Goal: Find specific page/section: Find specific page/section

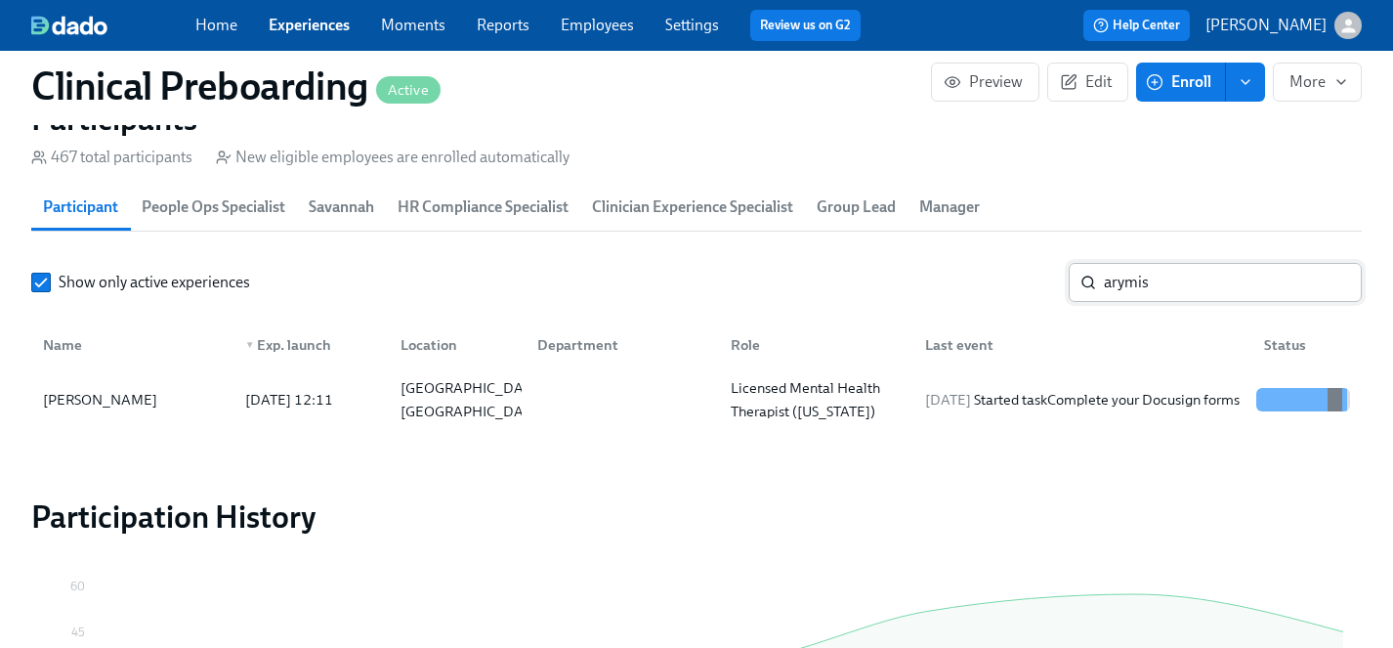
scroll to position [0, 23967]
click at [1168, 274] on input "arymis" at bounding box center [1233, 282] width 258 height 39
drag, startPoint x: 1172, startPoint y: 277, endPoint x: 964, endPoint y: 277, distance: 208.1
click at [964, 277] on div "Show only active experiences arymis ​" at bounding box center [696, 282] width 1331 height 39
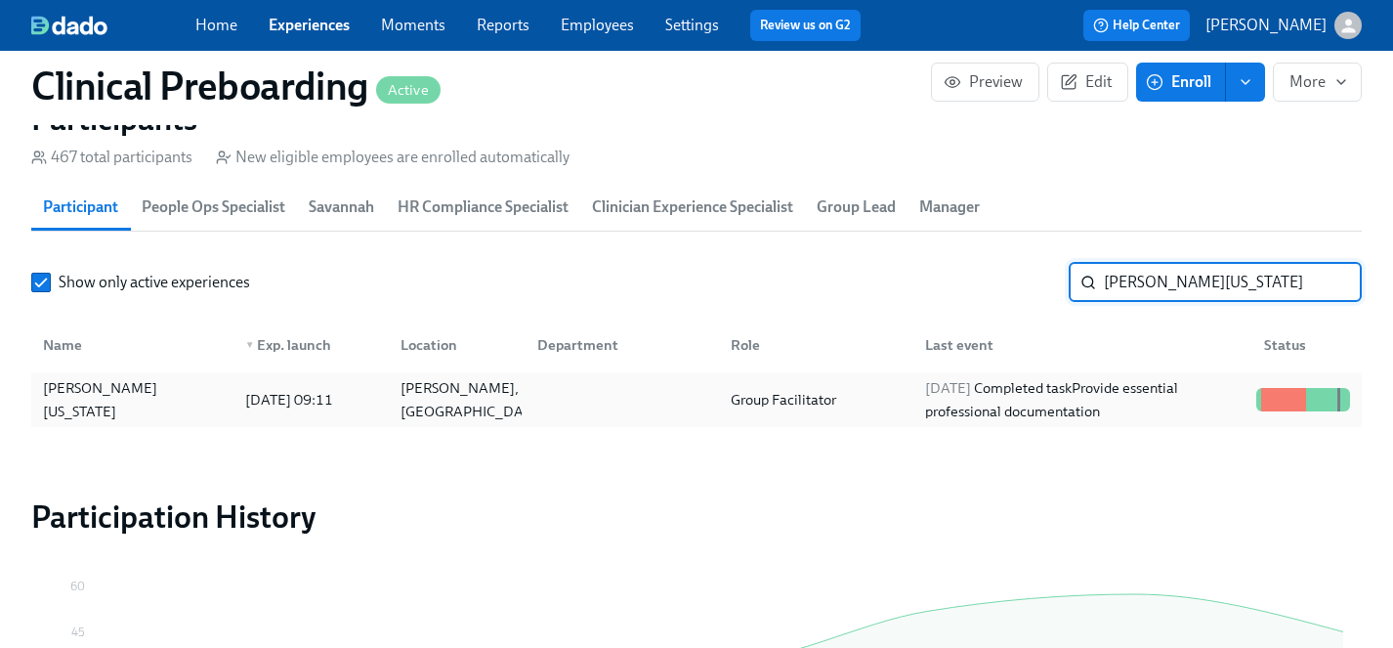
type input "craig washington"
click at [64, 402] on div "Craig Washington" at bounding box center [132, 399] width 194 height 47
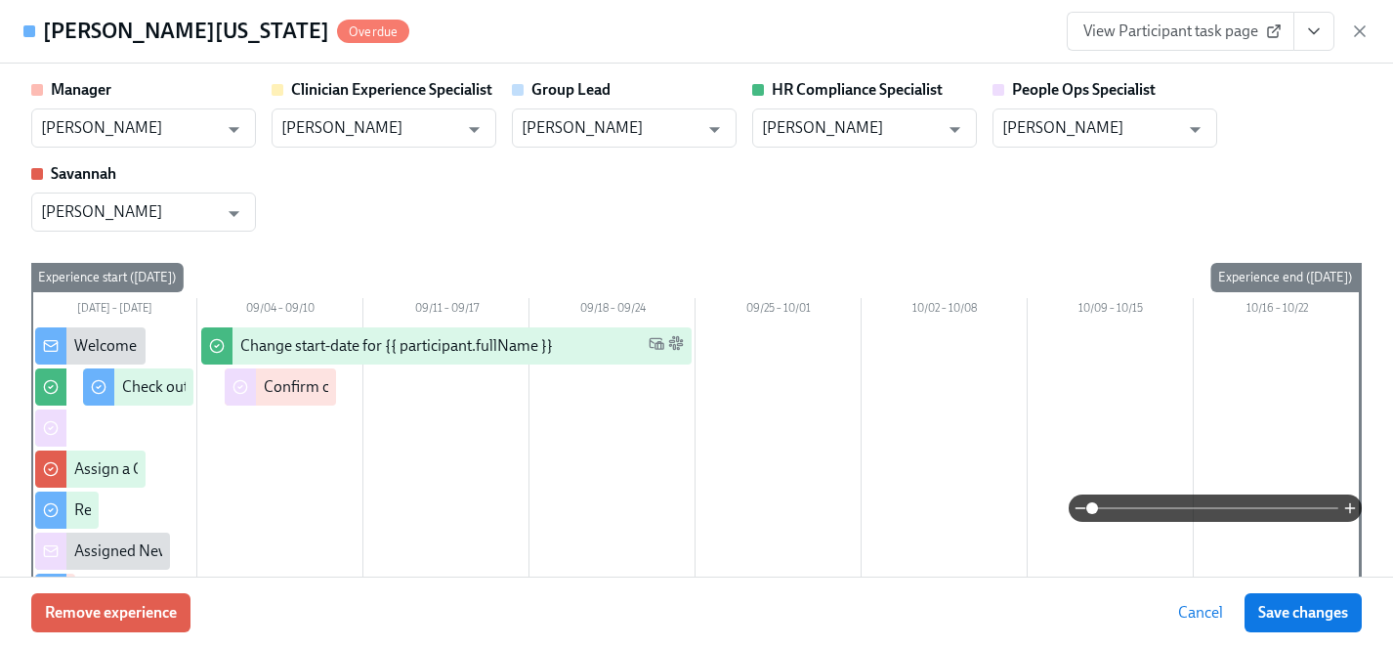
click at [1196, 25] on span "View Participant task page" at bounding box center [1180, 31] width 194 height 20
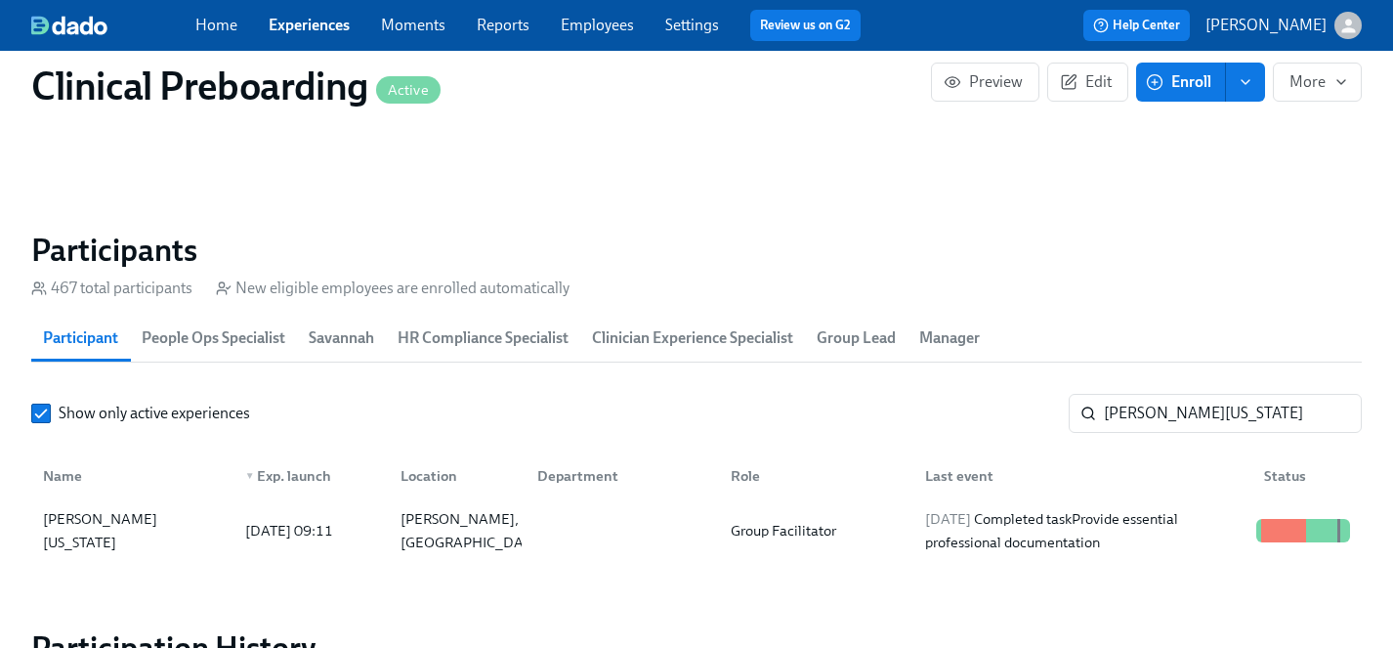
scroll to position [1869, 0]
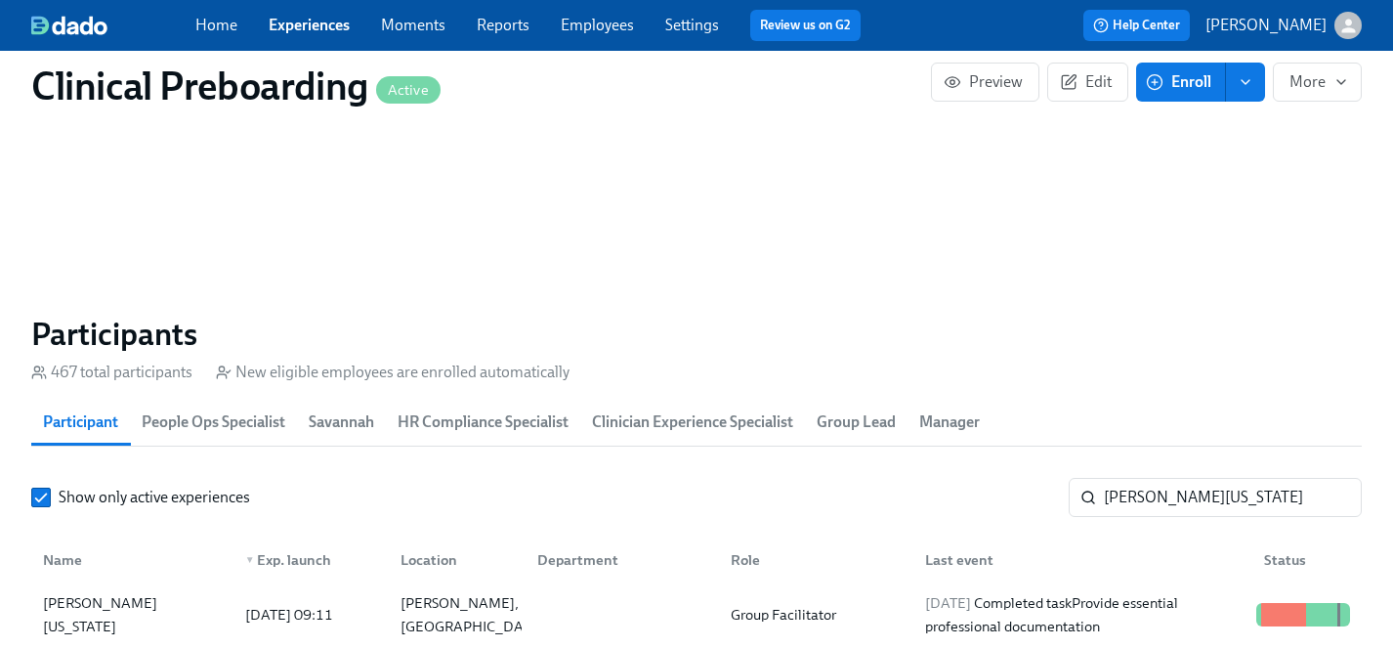
click at [611, 26] on link "Employees" at bounding box center [597, 25] width 73 height 19
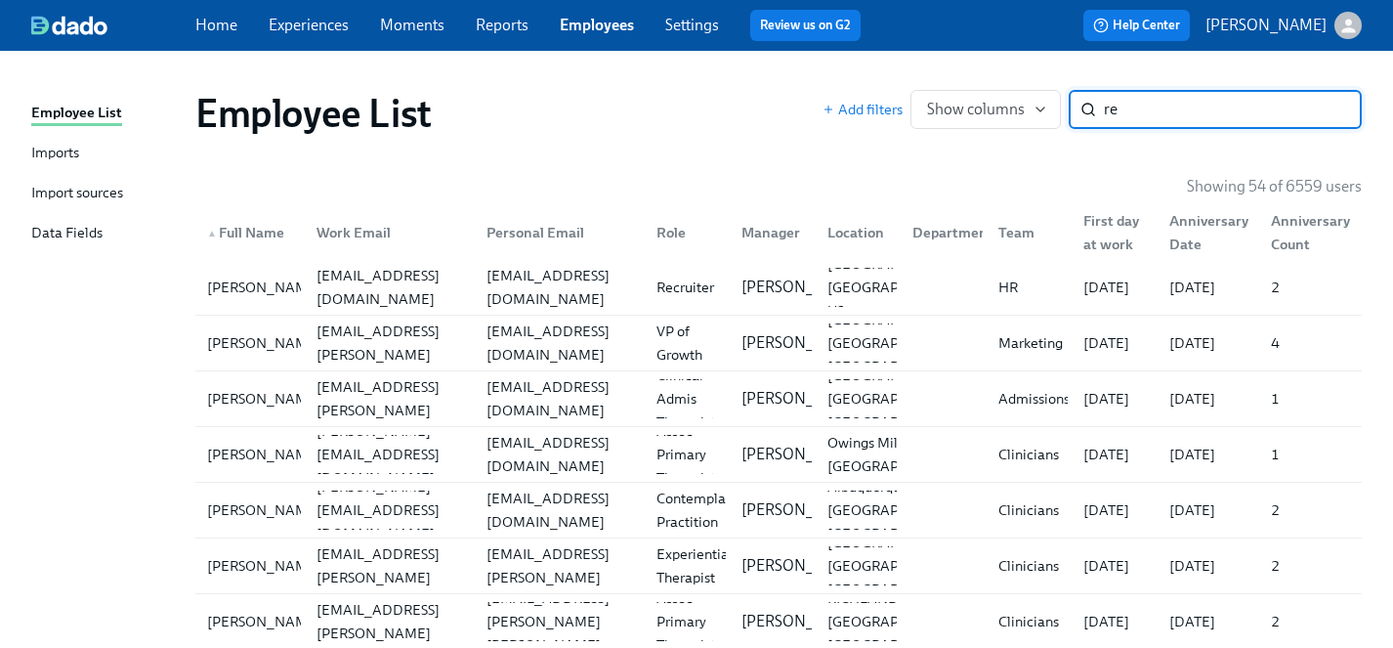
type input "r"
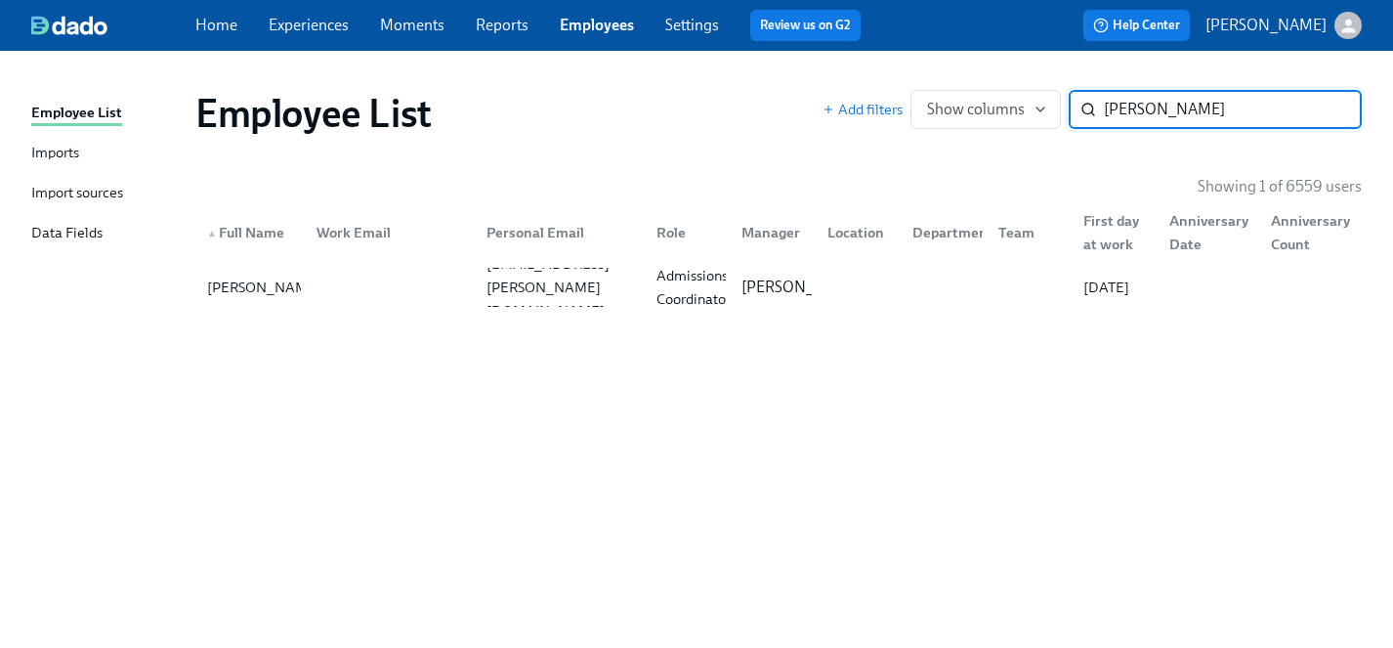
type input "borges"
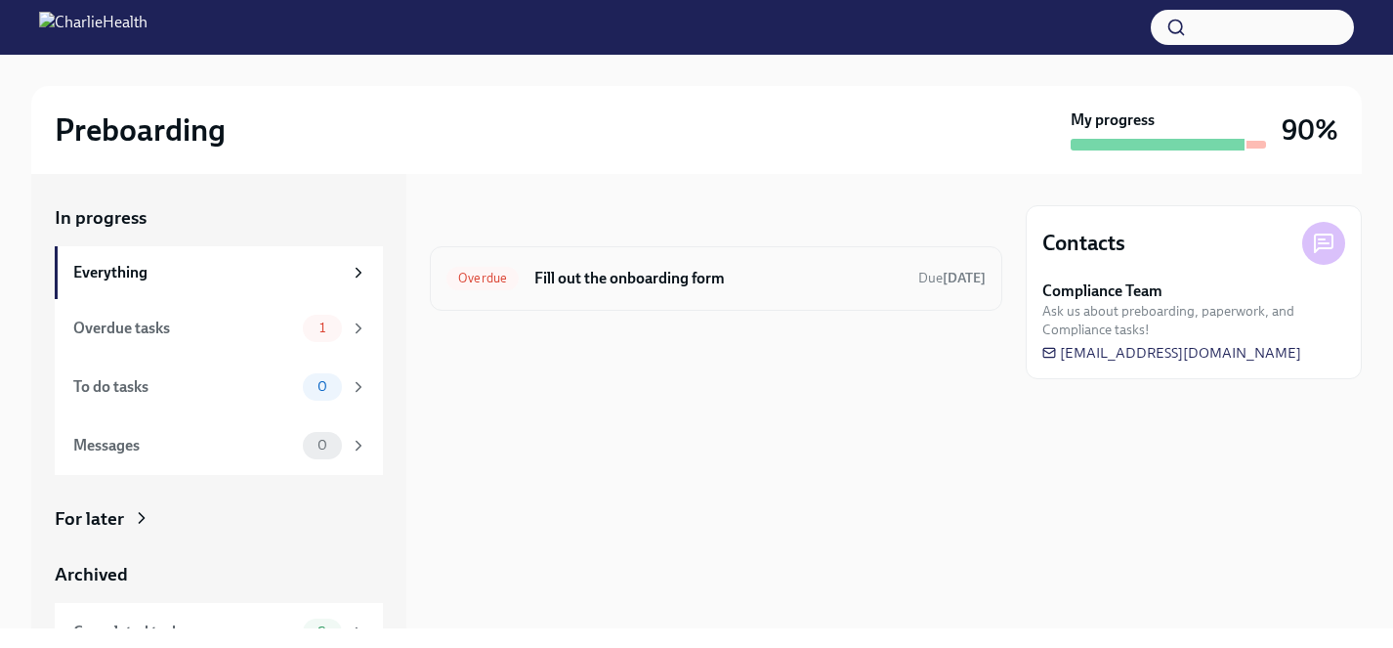
click at [655, 269] on h6 "Fill out the onboarding form" at bounding box center [718, 278] width 368 height 21
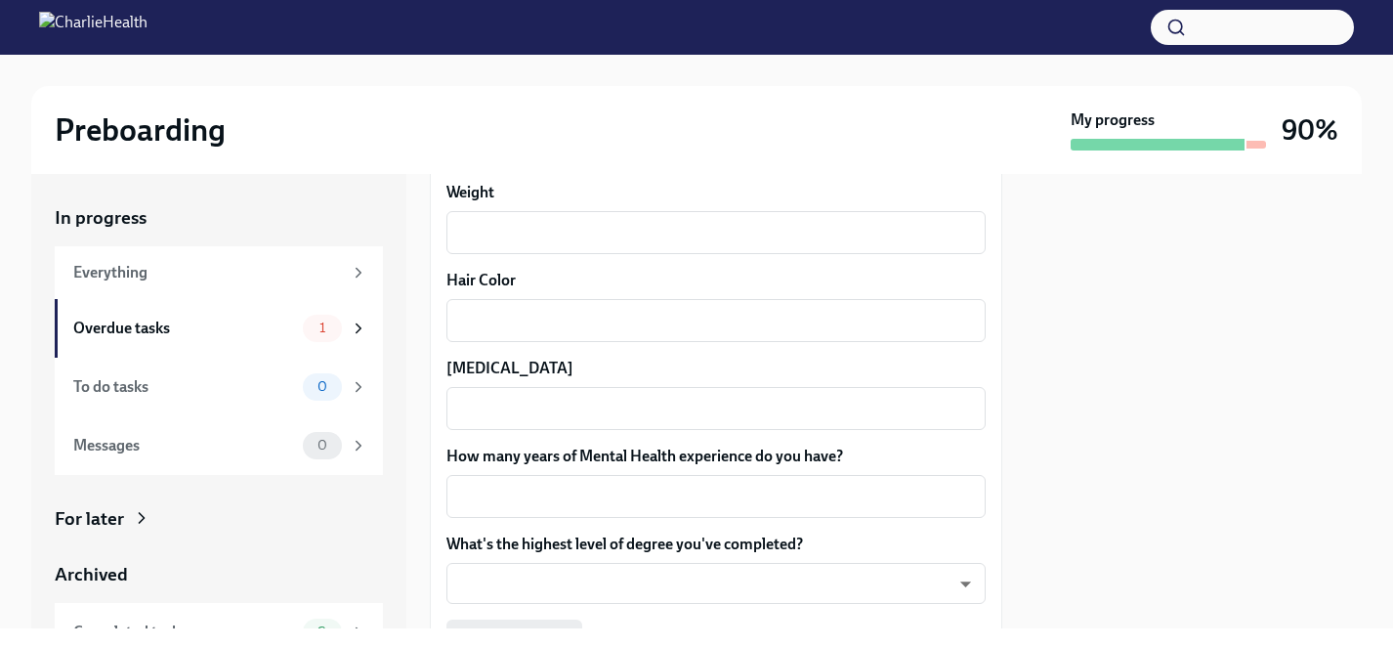
scroll to position [1880, 0]
